Goal: Transaction & Acquisition: Register for event/course

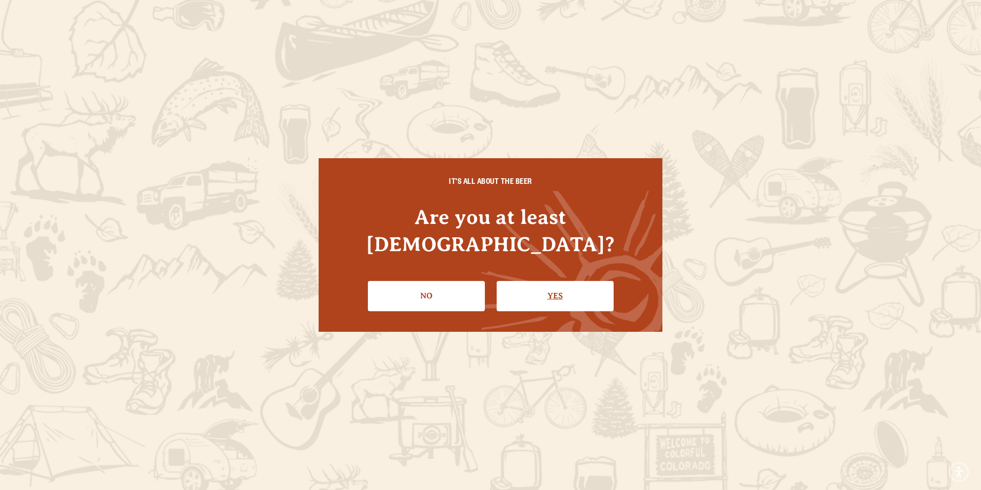
click at [512, 281] on link "Yes" at bounding box center [555, 296] width 117 height 30
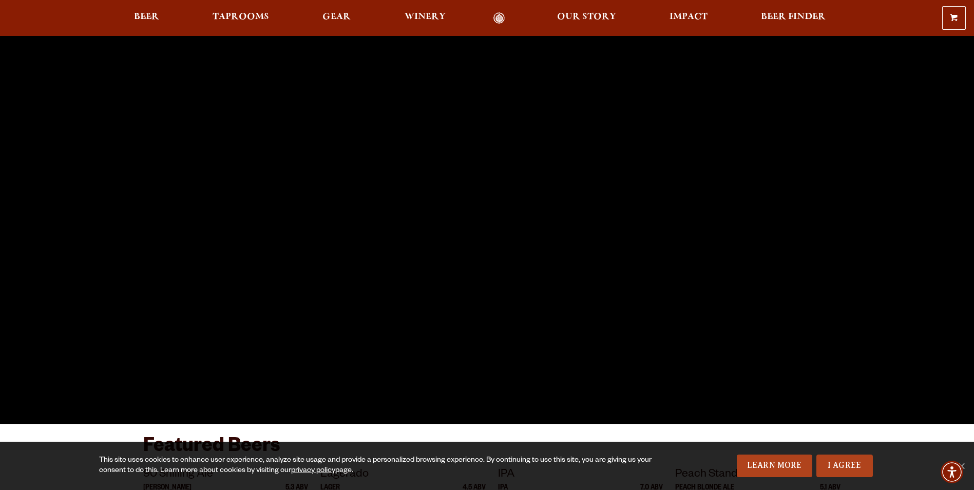
scroll to position [257, 0]
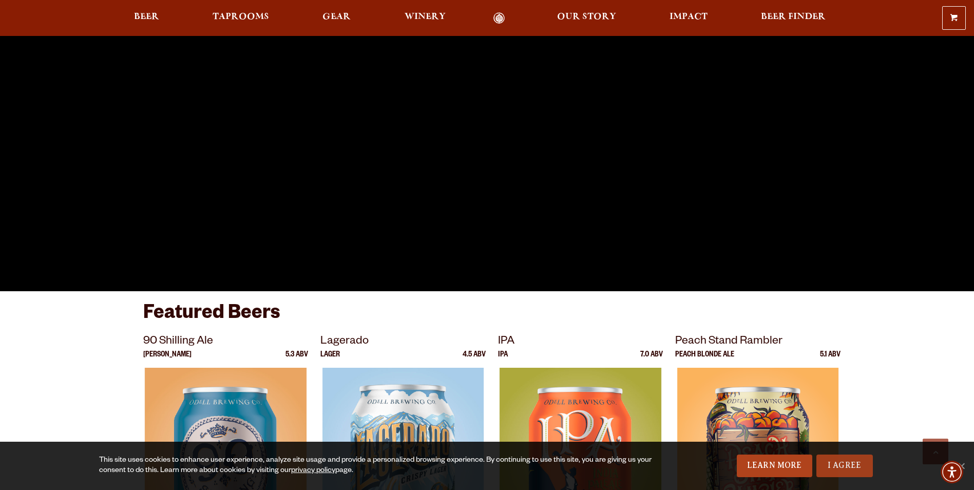
click at [831, 461] on link "I Agree" at bounding box center [844, 465] width 56 height 23
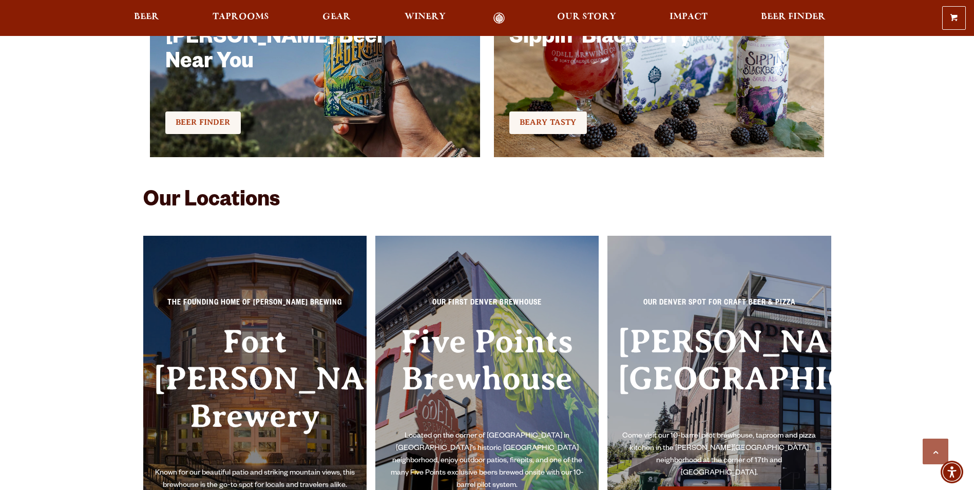
scroll to position [2361, 0]
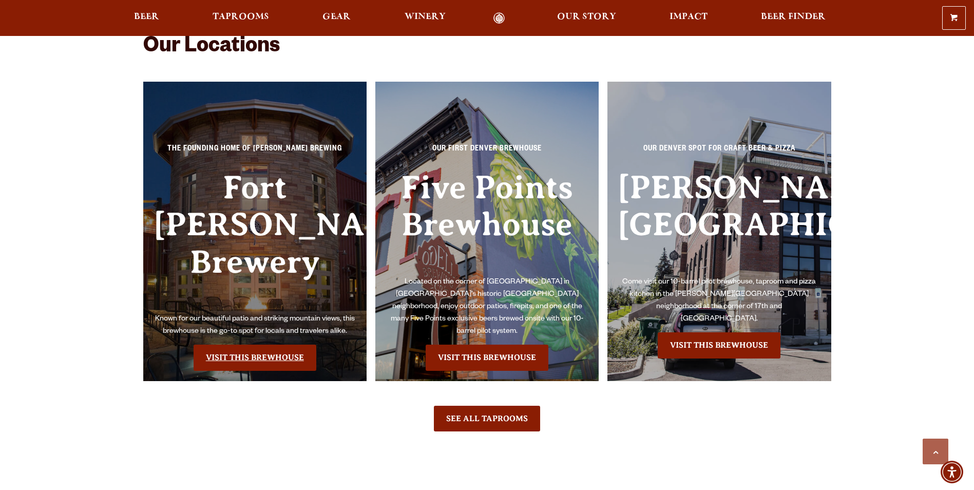
click at [248, 344] on link "Visit this Brewhouse" at bounding box center [255, 357] width 123 height 26
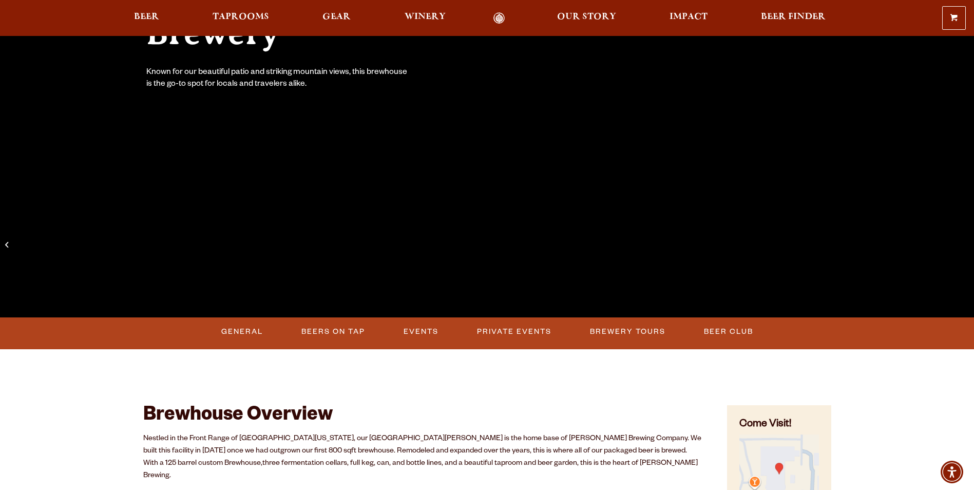
scroll to position [257, 0]
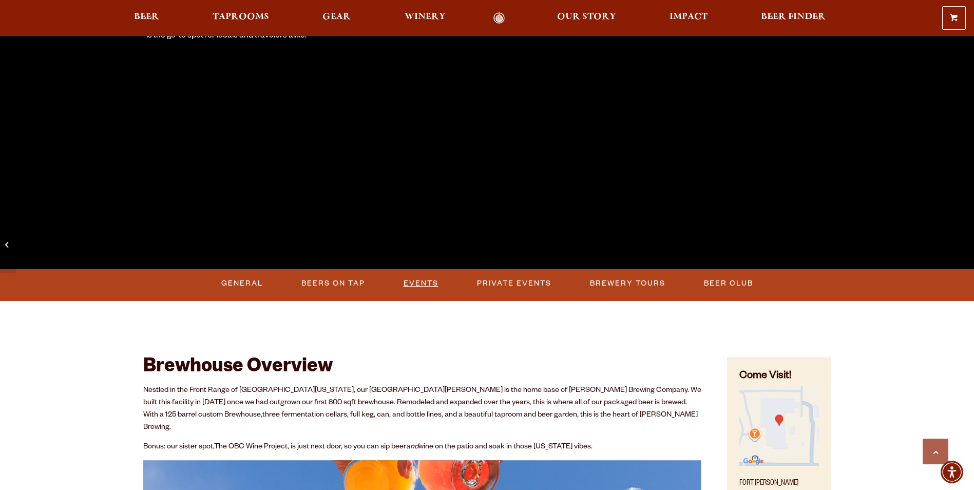
click at [418, 278] on link "Events" at bounding box center [420, 284] width 43 height 24
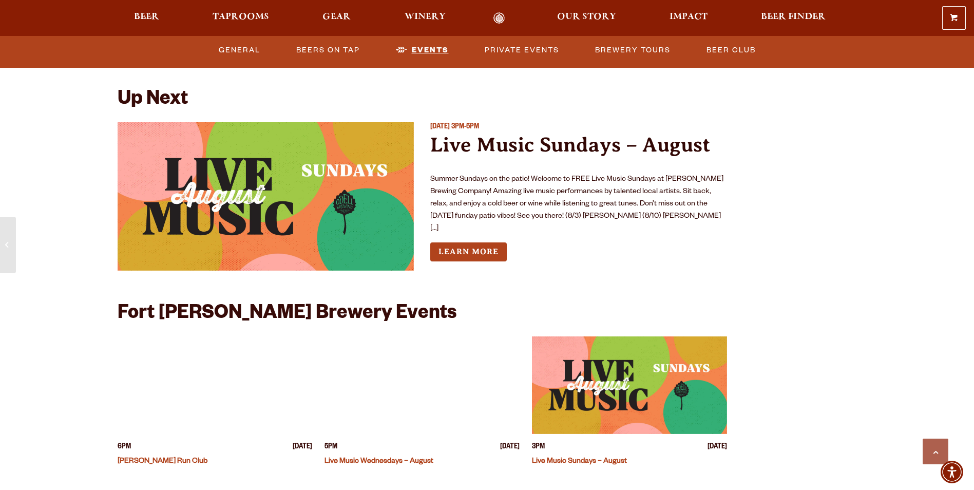
scroll to position [3787, 0]
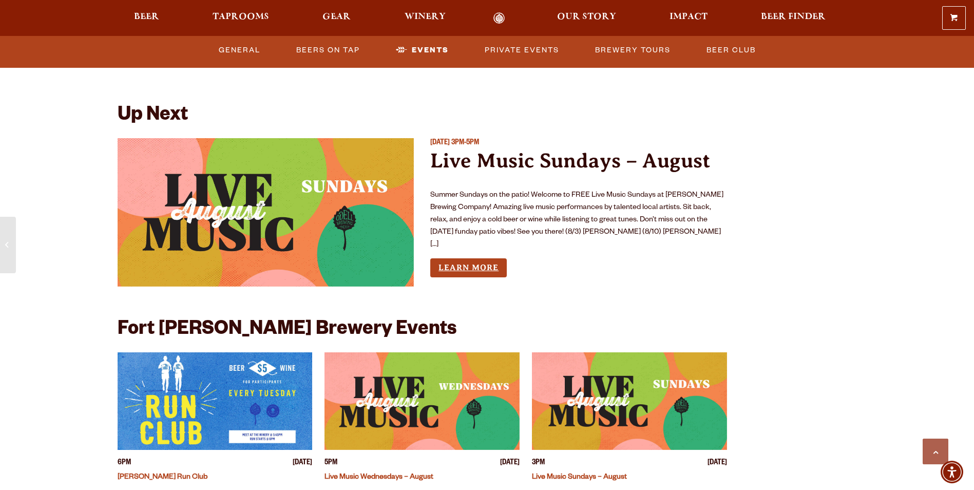
click at [449, 258] on link "Learn More" at bounding box center [468, 267] width 76 height 19
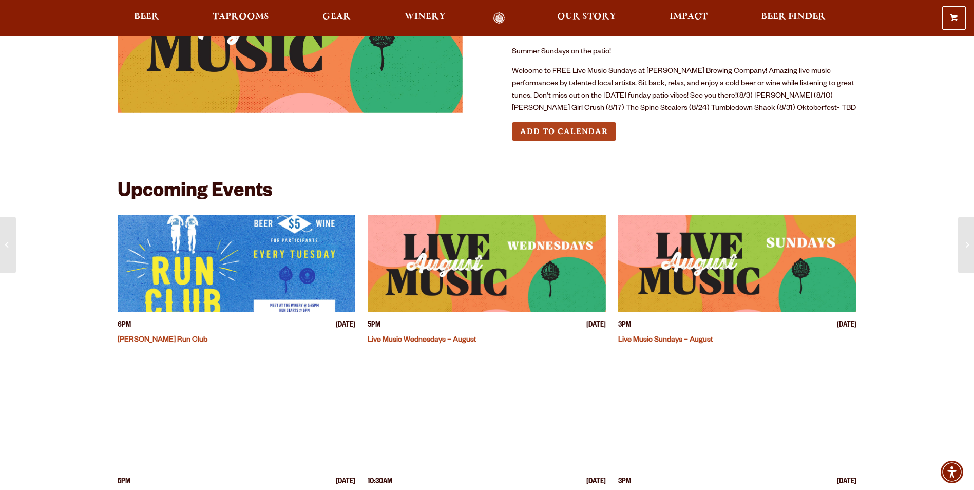
scroll to position [205, 0]
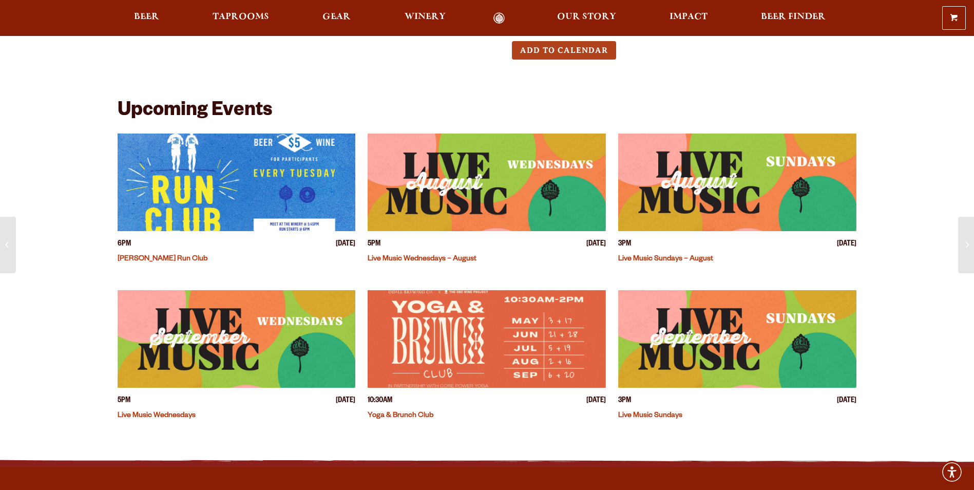
click at [665, 219] on img "View event details" at bounding box center [737, 182] width 238 height 98
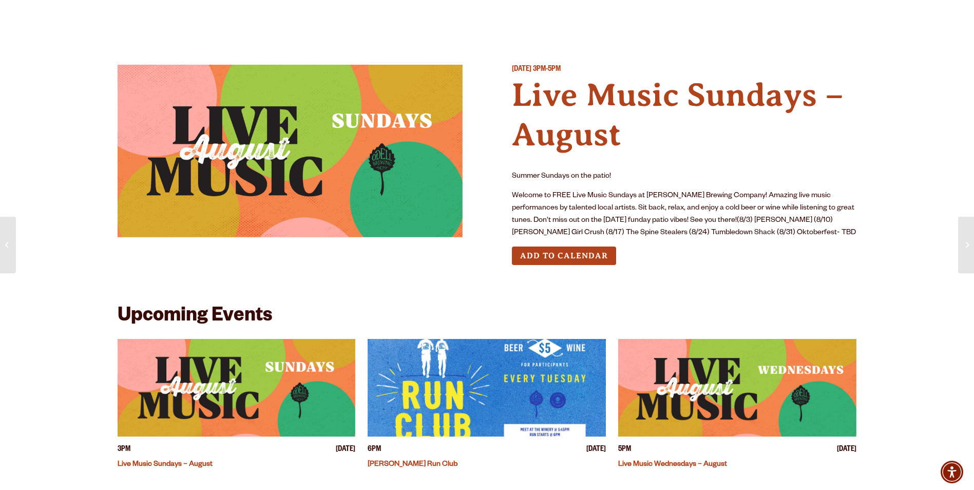
click at [589, 253] on button "Add to Calendar" at bounding box center [564, 255] width 104 height 19
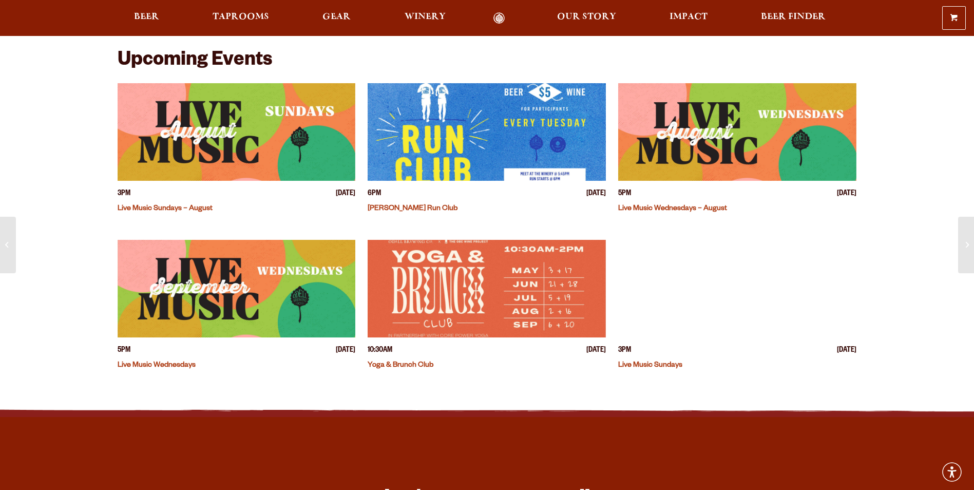
scroll to position [257, 0]
